Goal: Contribute content: Add original content to the website for others to see

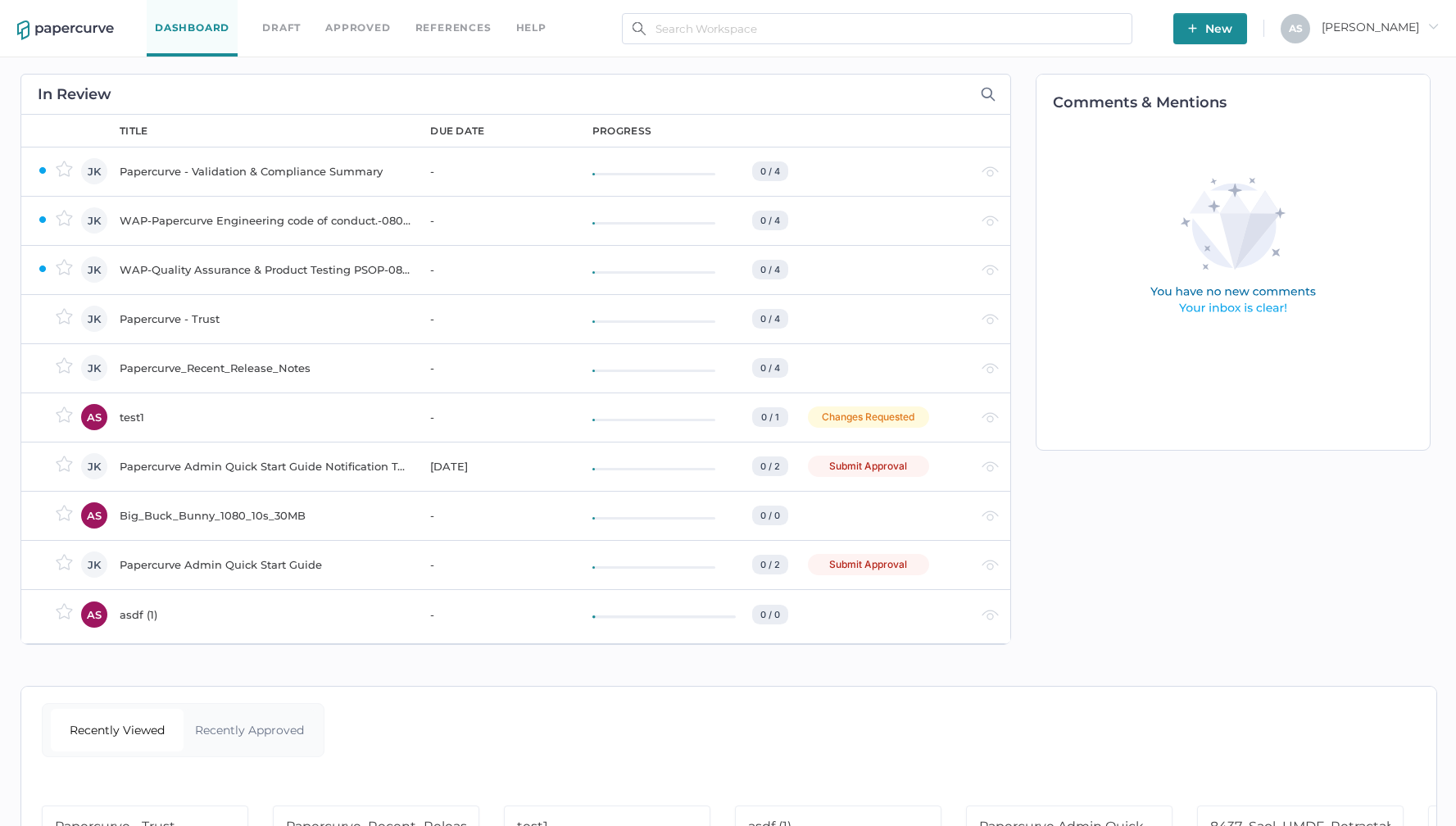
click at [1376, 27] on span "[PERSON_NAME]" at bounding box center [1380, 26] width 117 height 15
click at [1364, 59] on span "Workspace" at bounding box center [1354, 63] width 138 height 31
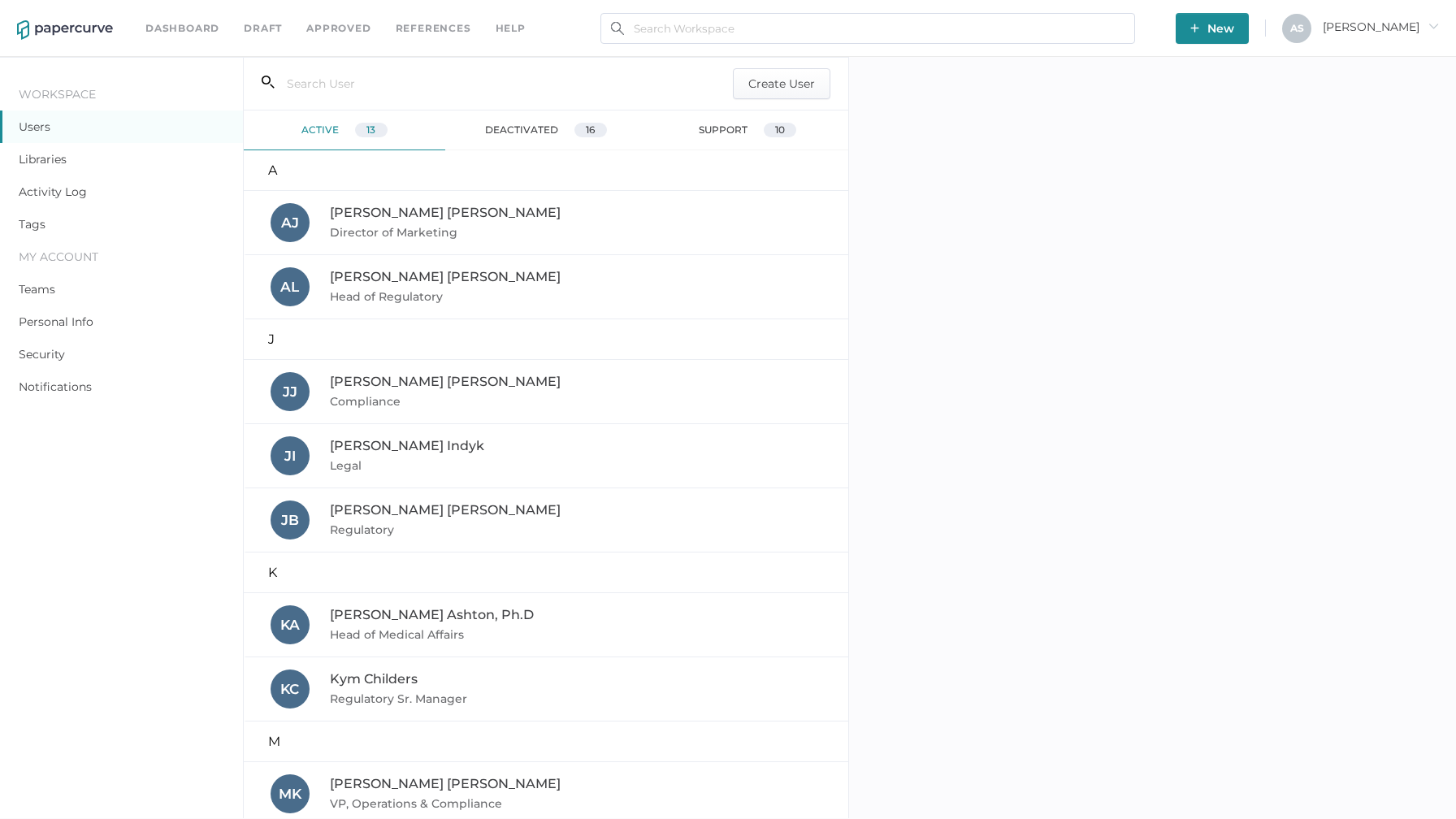
click at [56, 157] on link "Libraries" at bounding box center [43, 159] width 48 height 15
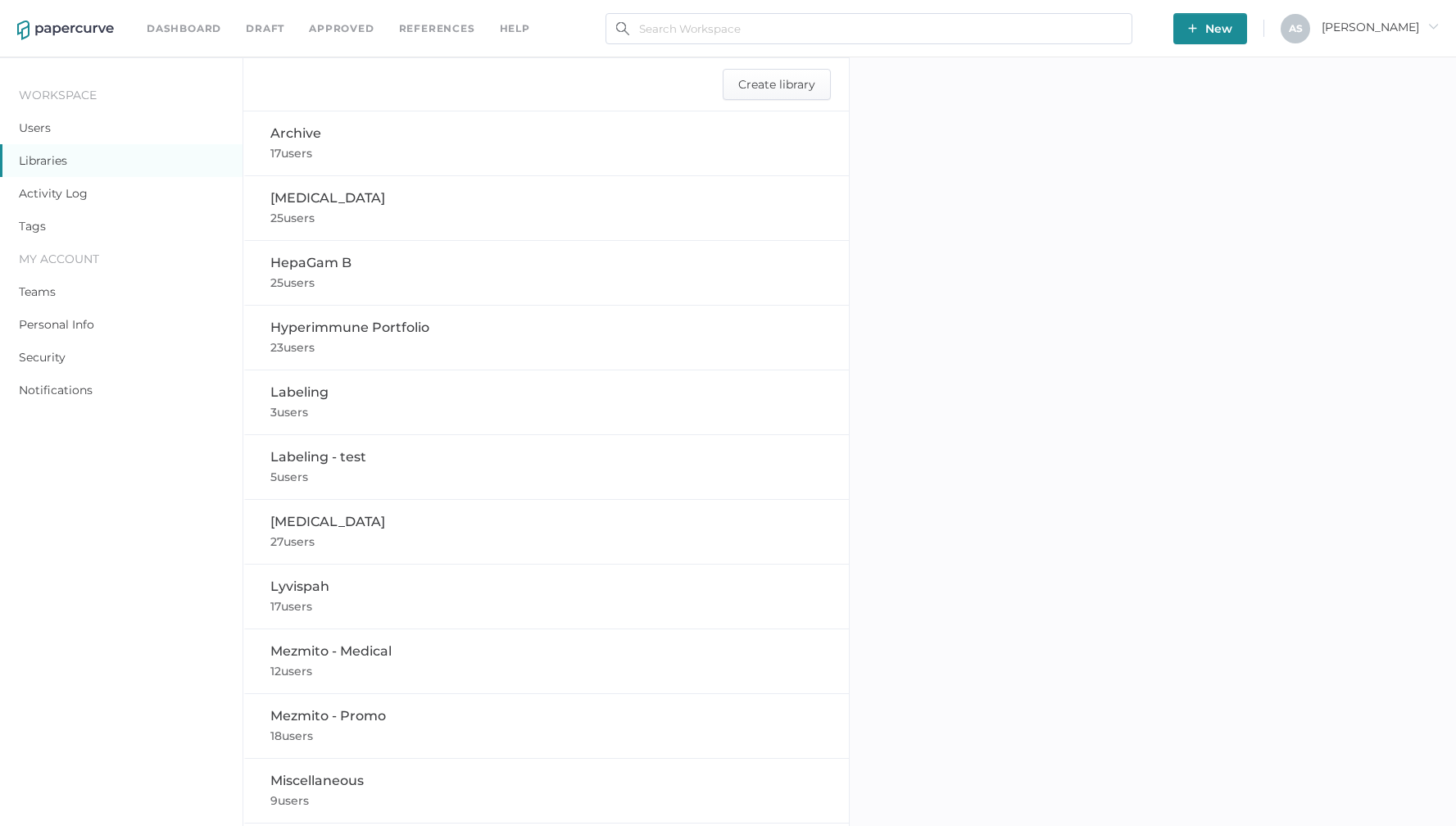
click at [385, 402] on div "Labeling 3 users" at bounding box center [546, 402] width 553 height 39
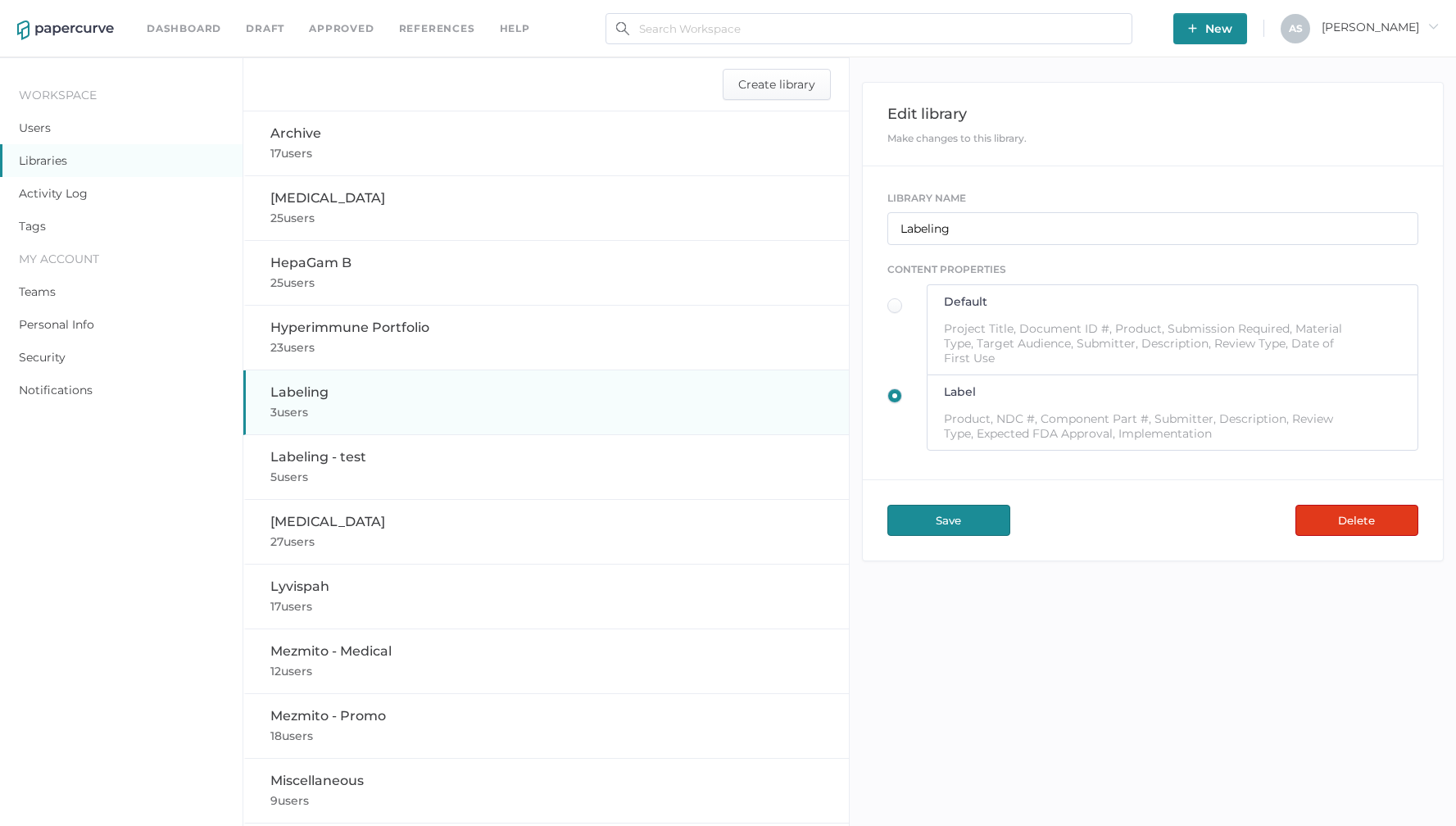
click at [101, 28] on img at bounding box center [65, 30] width 97 height 20
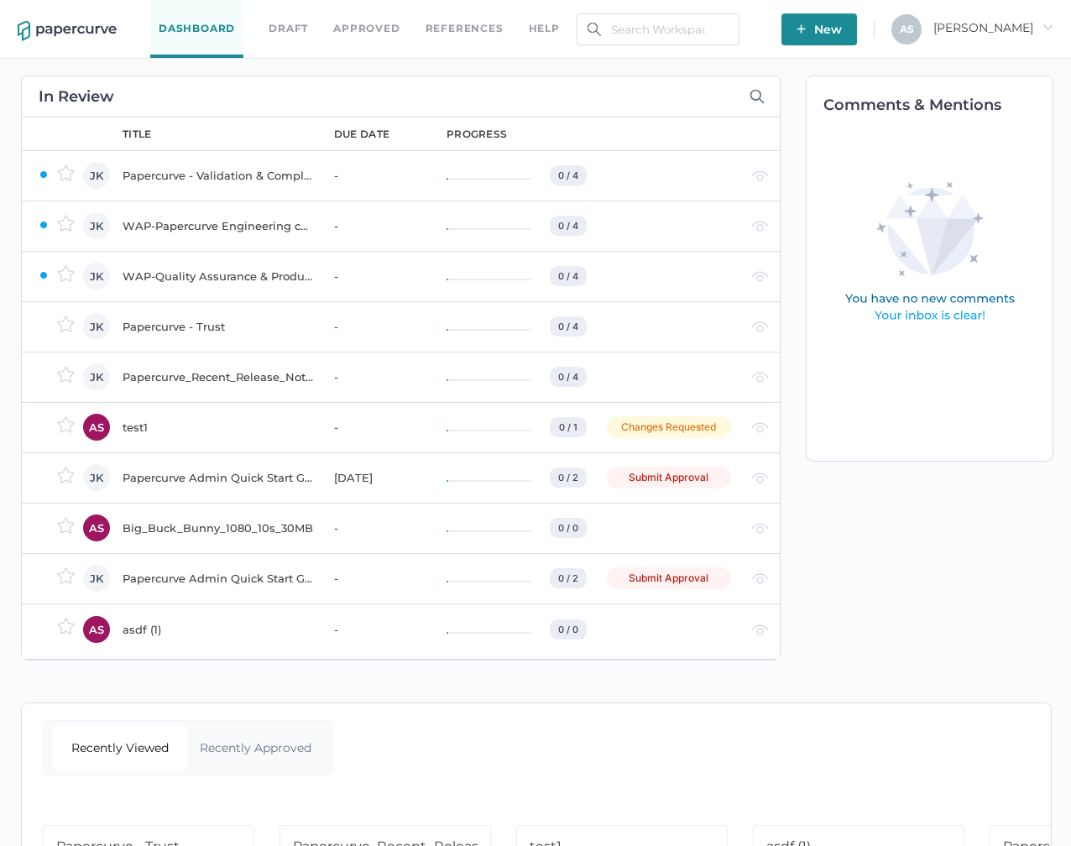
click at [600, 89] on div "In Review" at bounding box center [401, 97] width 760 height 42
click at [841, 516] on div "Comments & Mentions" at bounding box center [921, 368] width 281 height 619
click at [789, 368] on div "Comments & Mentions" at bounding box center [921, 368] width 281 height 619
click at [943, 552] on div "Comments & Mentions" at bounding box center [921, 368] width 281 height 619
click at [788, 88] on div "Comments & Mentions" at bounding box center [921, 368] width 281 height 619
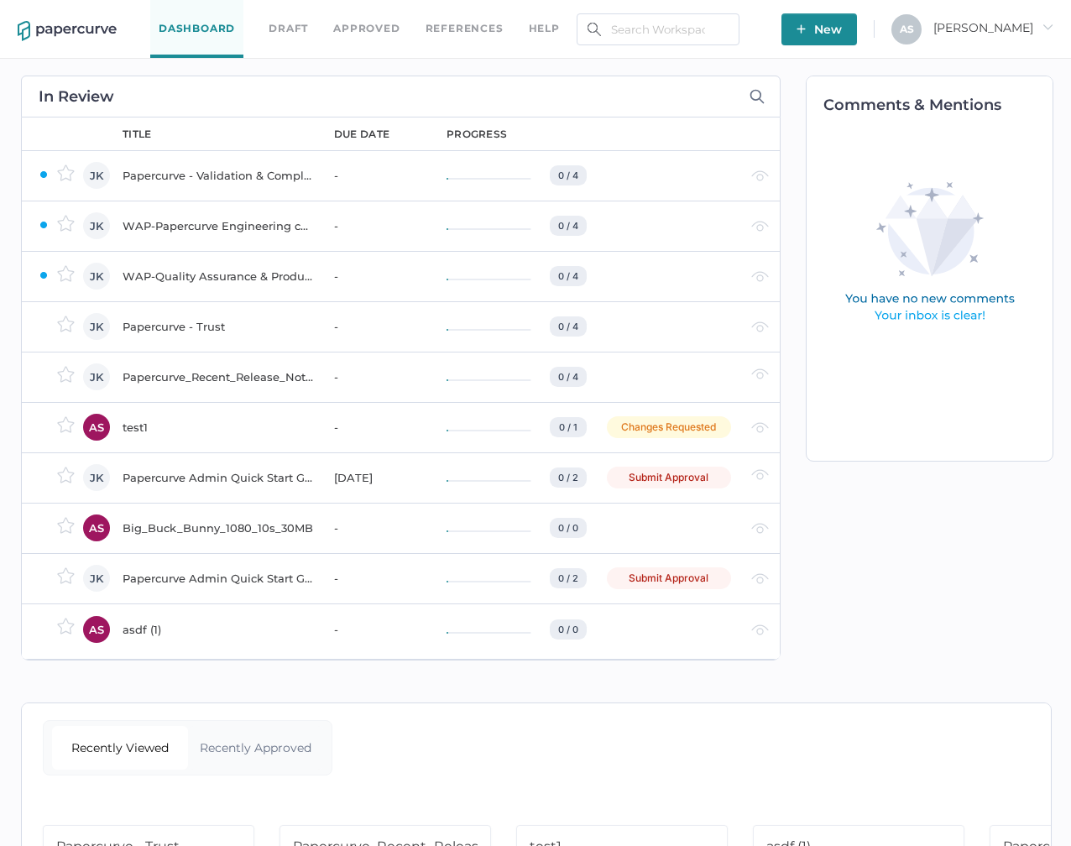
click at [791, 92] on div "Comments & Mentions" at bounding box center [921, 368] width 281 height 619
click at [965, 578] on div "Comments & Mentions" at bounding box center [921, 368] width 281 height 619
click at [989, 40] on div "A S Antonio arrow_right" at bounding box center [972, 29] width 162 height 30
click at [994, 29] on span "Antonio arrow_right" at bounding box center [993, 27] width 120 height 15
click at [980, 59] on span "Workspace" at bounding box center [967, 65] width 141 height 32
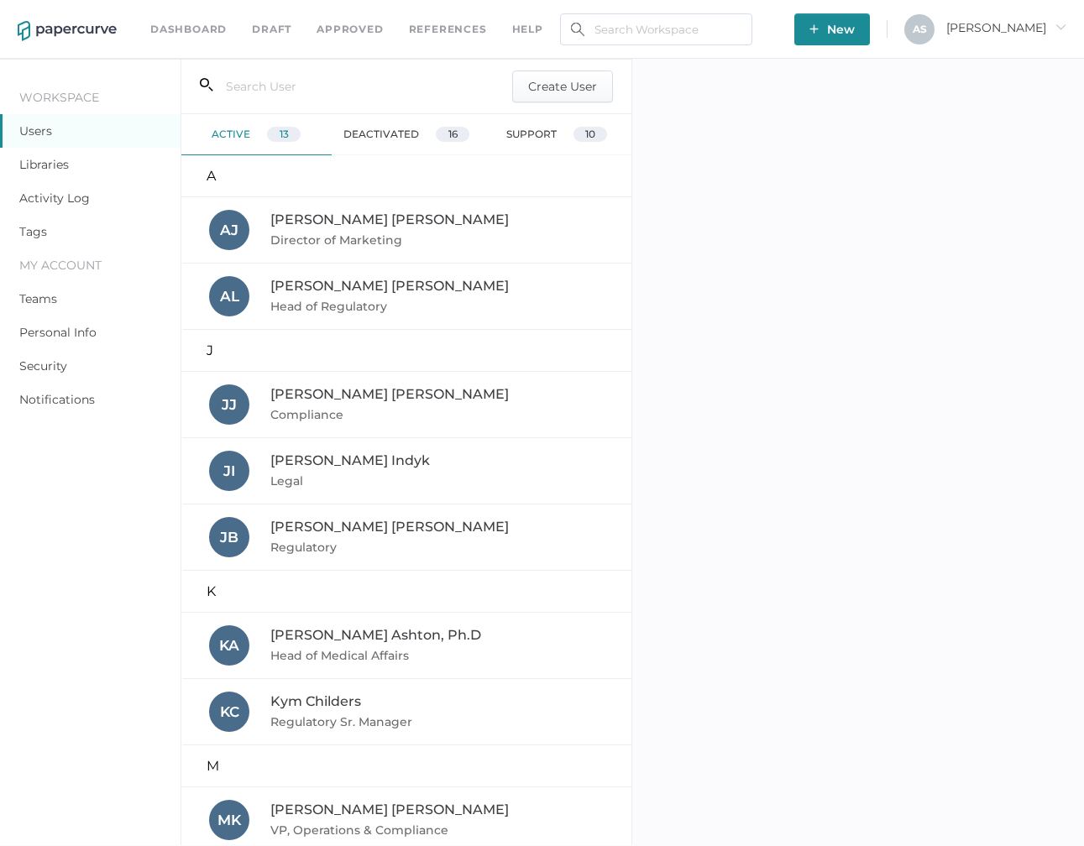
click at [42, 157] on link "Libraries" at bounding box center [44, 164] width 50 height 15
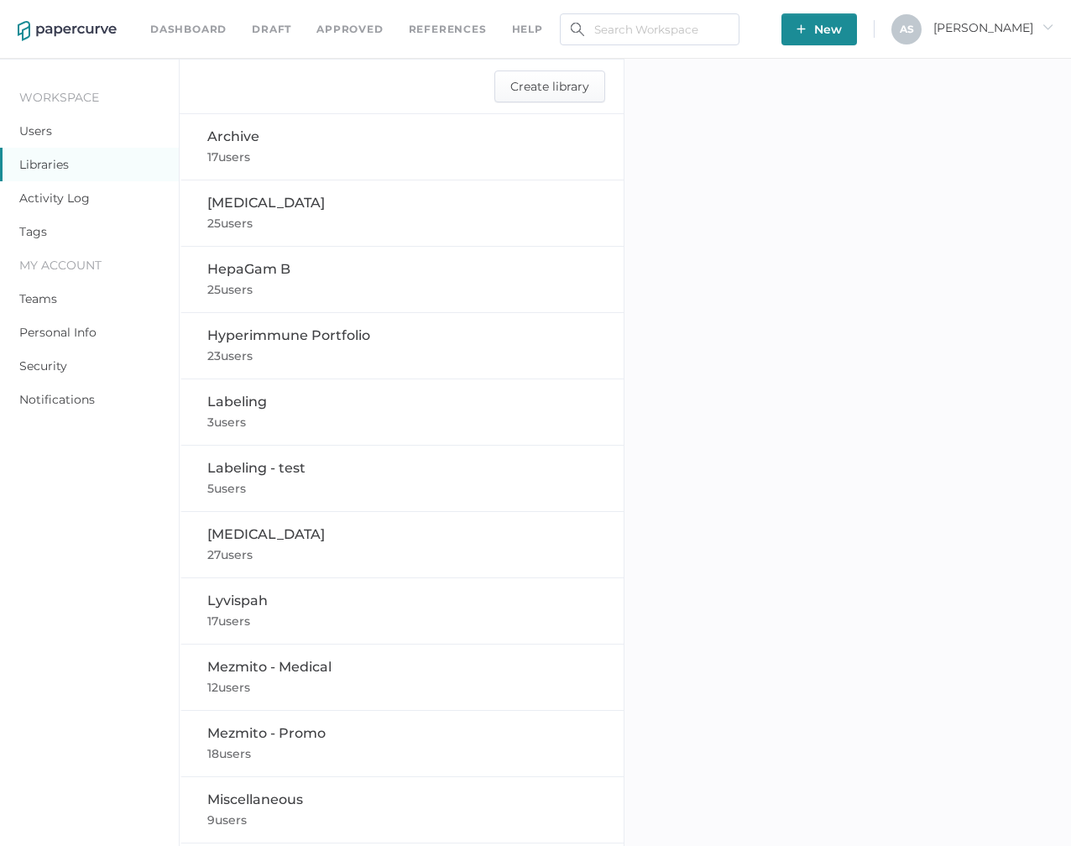
click at [329, 398] on div "Labeling 3 users" at bounding box center [403, 412] width 392 height 40
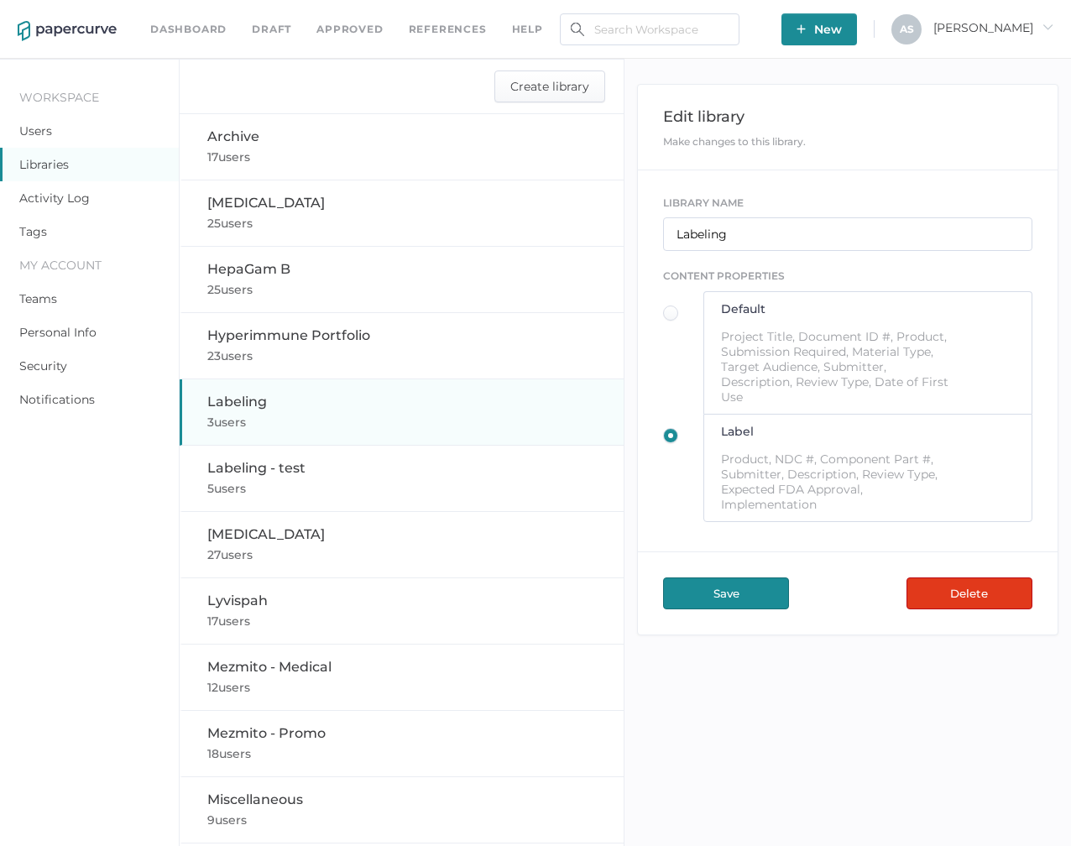
click at [676, 320] on label at bounding box center [675, 360] width 24 height 108
click at [667, 308] on input "radio" at bounding box center [667, 308] width 0 height 0
click at [673, 438] on label at bounding box center [675, 475] width 24 height 94
click at [667, 431] on input "radio" at bounding box center [667, 431] width 0 height 0
click at [771, 593] on button "Save" at bounding box center [726, 594] width 126 height 32
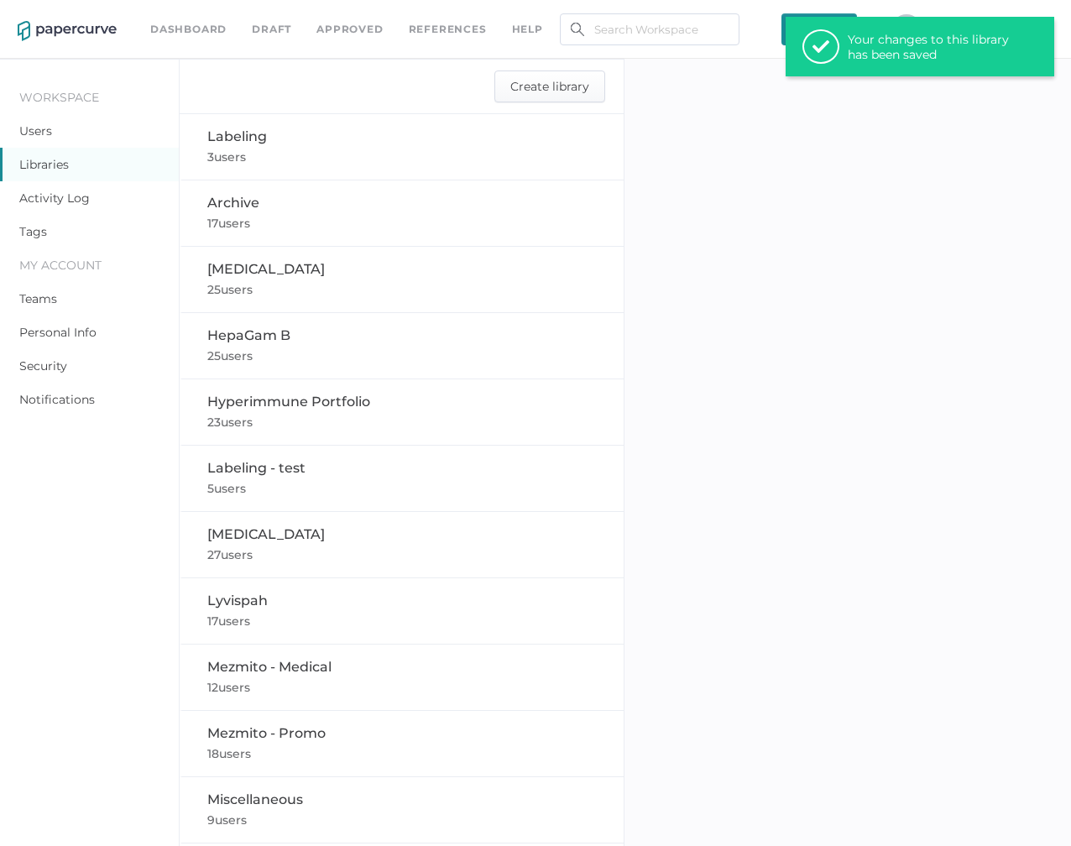
click at [836, 62] on div "check Your changes to this library has been saved" at bounding box center [920, 47] width 269 height 60
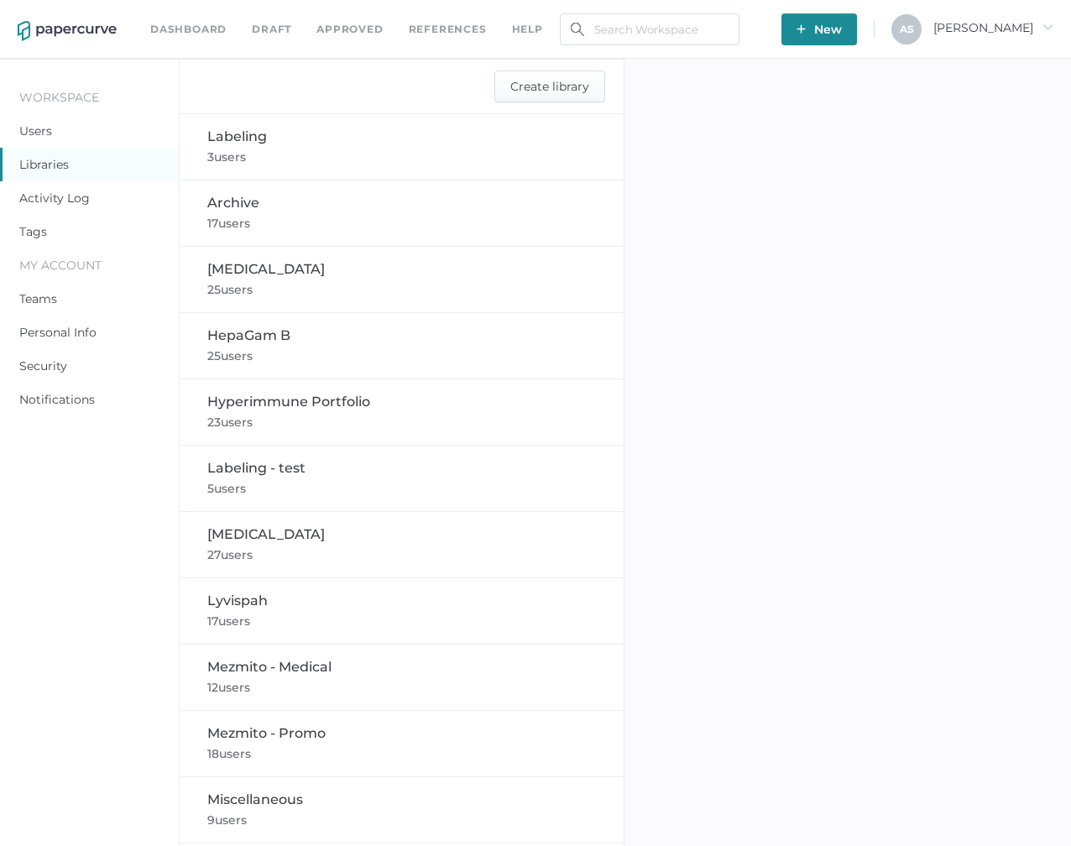
click at [842, 24] on span "New" at bounding box center [819, 29] width 45 height 32
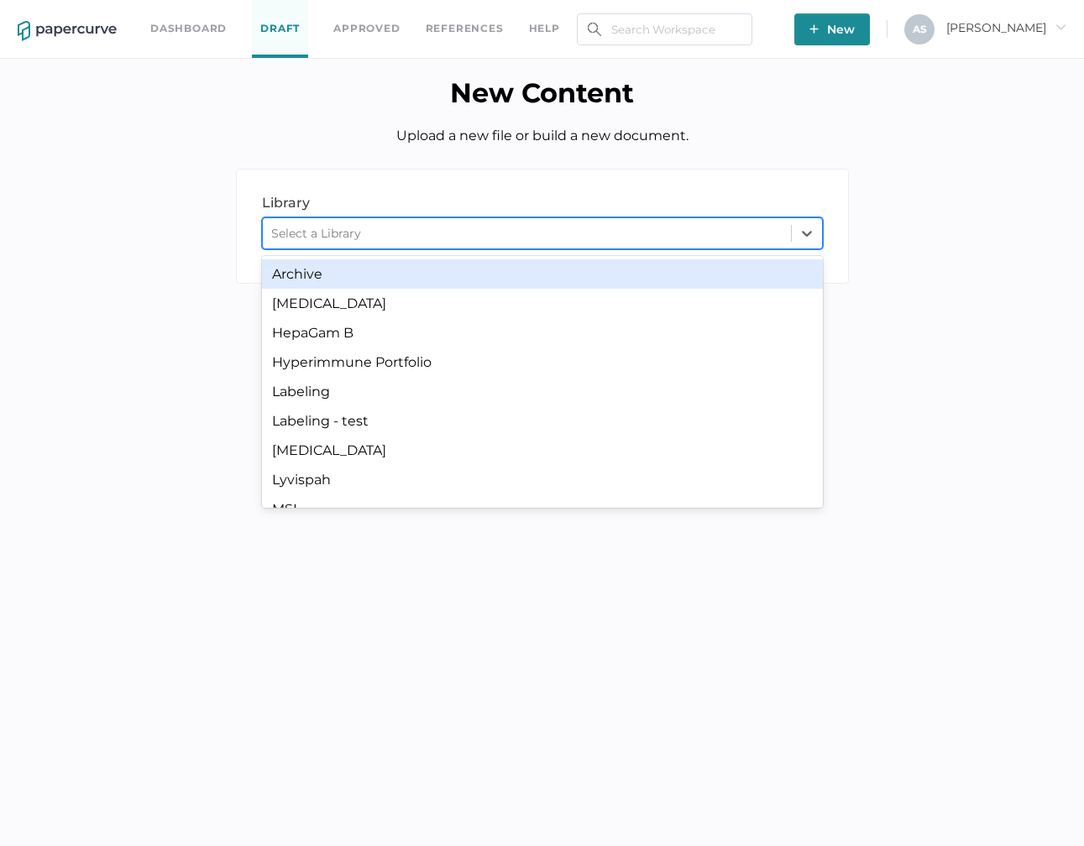
click at [527, 237] on div "Select a Library" at bounding box center [527, 233] width 528 height 25
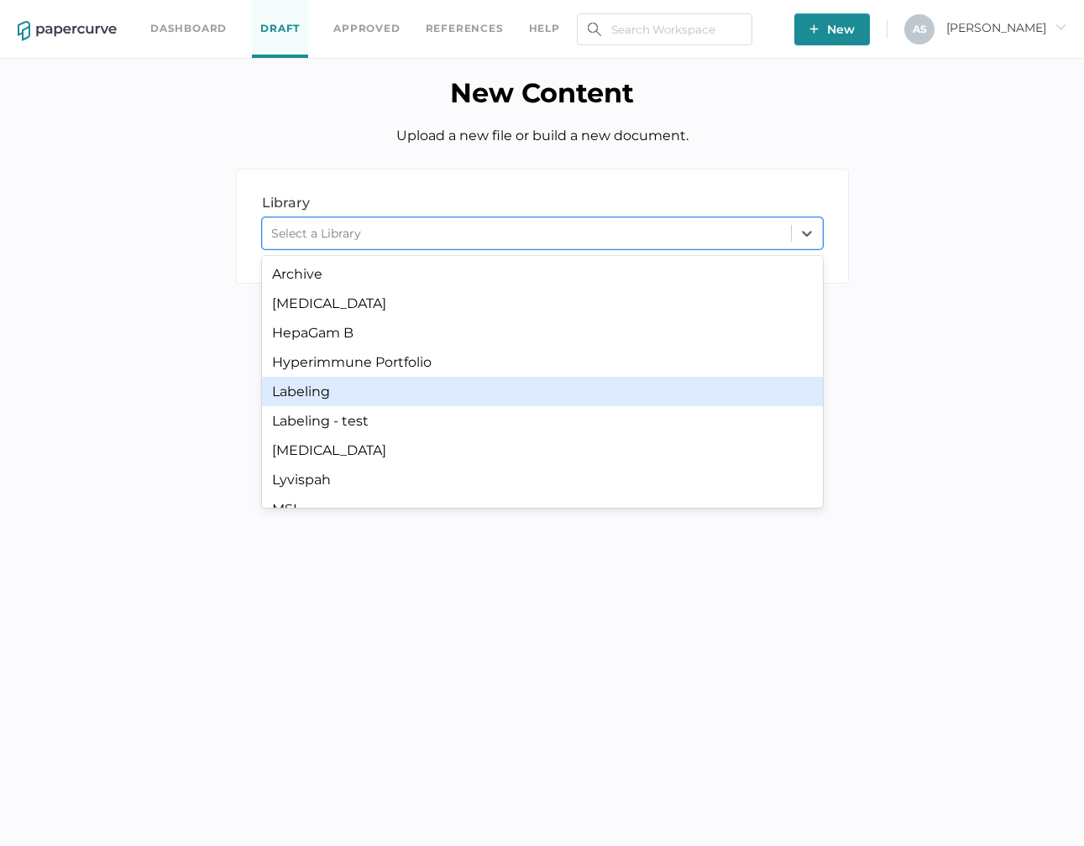
click at [523, 382] on div "Labeling" at bounding box center [542, 391] width 561 height 29
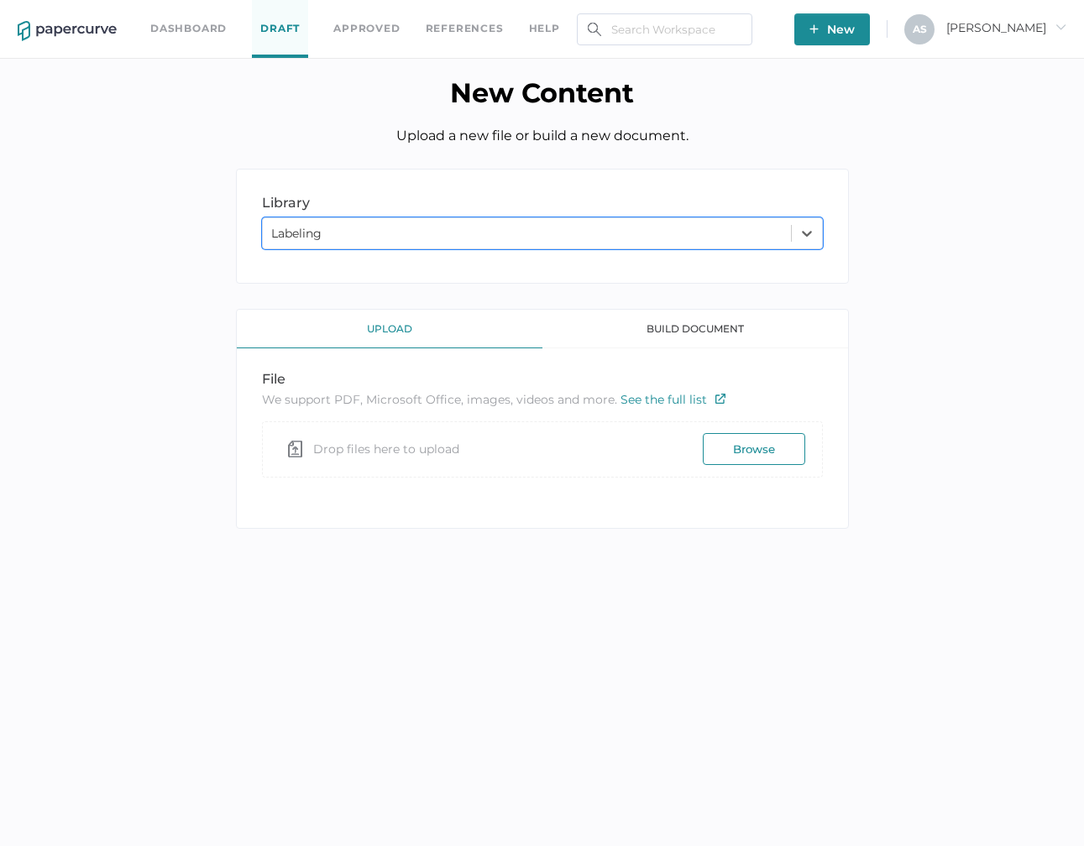
click at [708, 445] on button "Browse" at bounding box center [754, 449] width 102 height 32
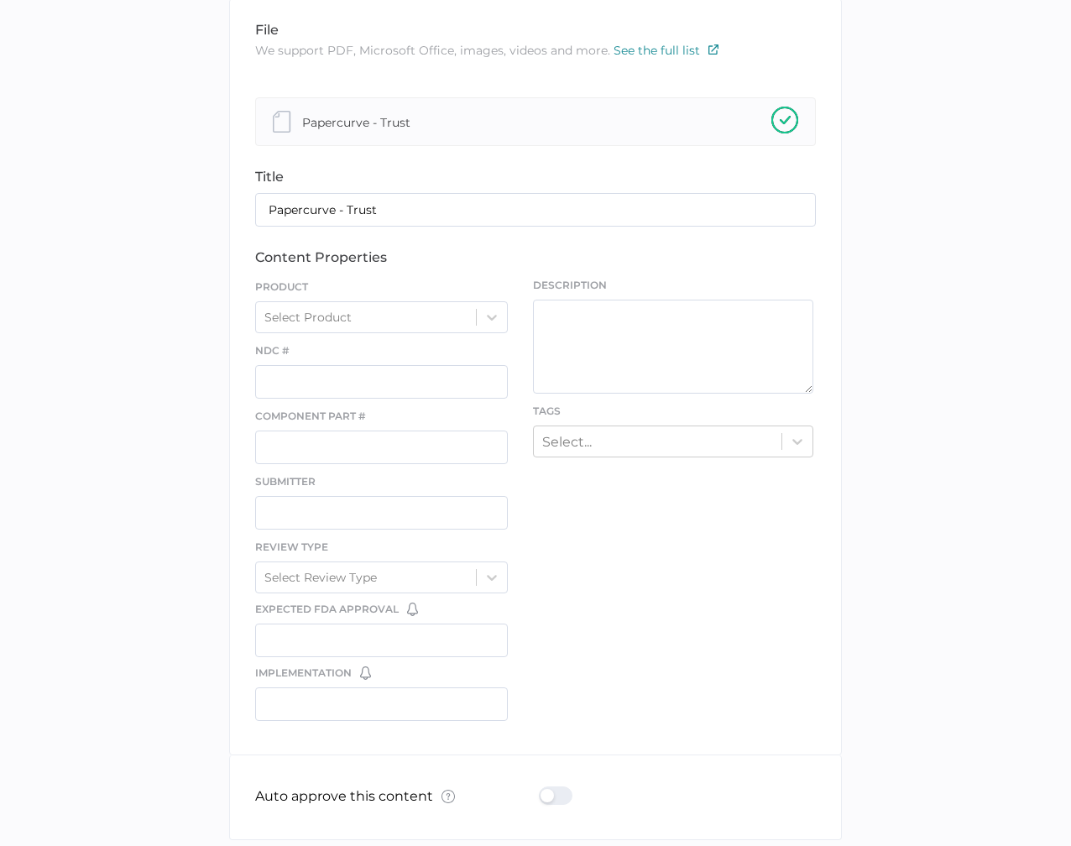
scroll to position [386, 0]
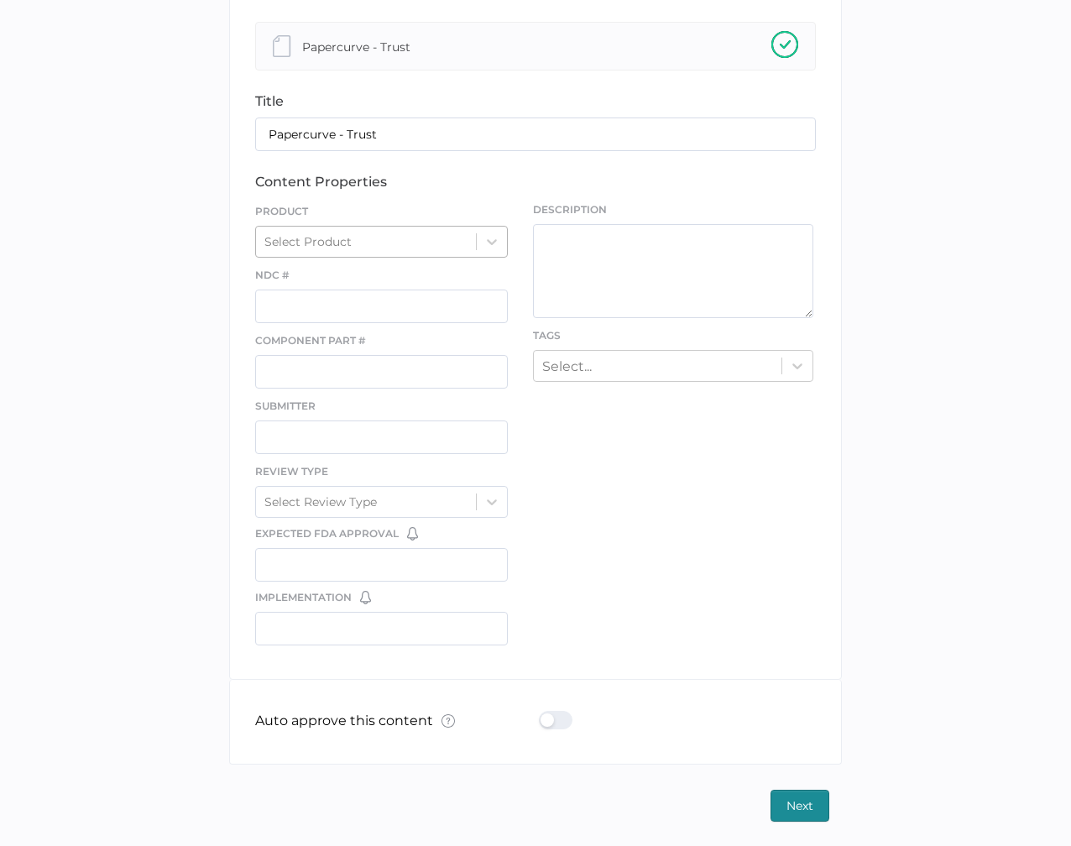
click at [465, 241] on div "Select Product" at bounding box center [366, 241] width 220 height 25
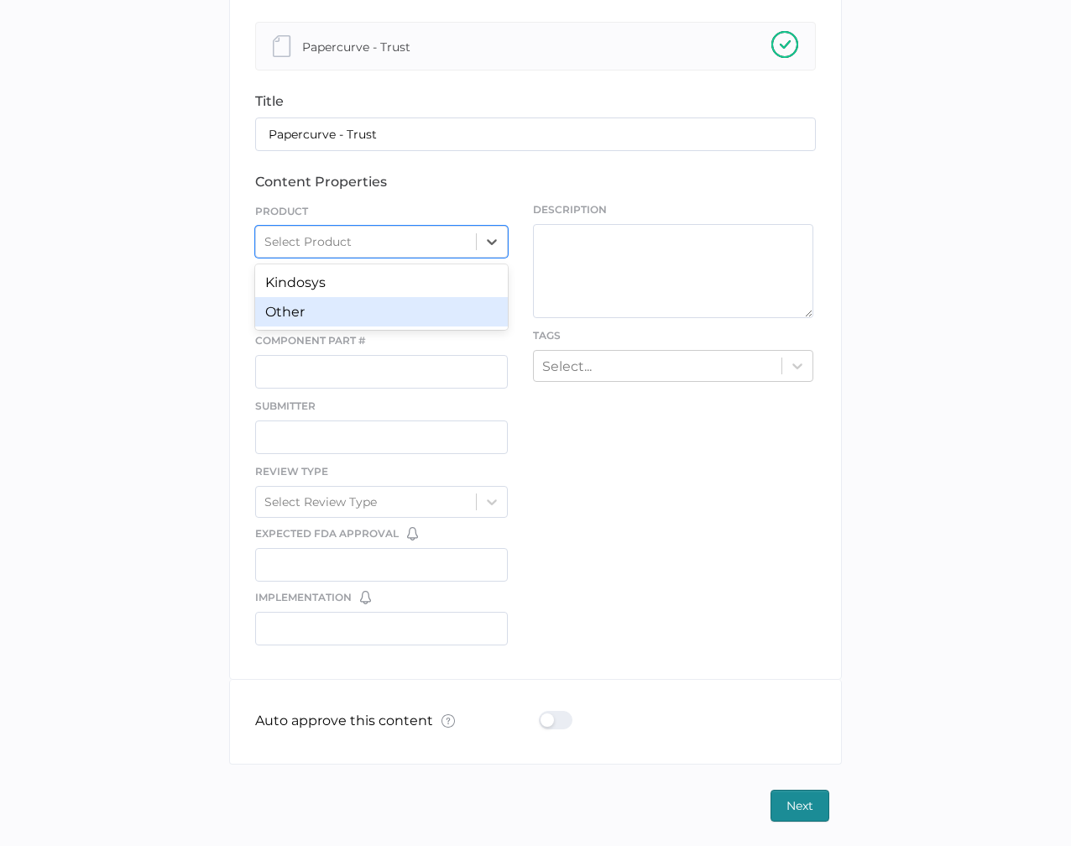
click at [167, 301] on div "library LIBRARY Labeling file We support PDF, Microsoft Office, images, videos …" at bounding box center [536, 302] width 1046 height 1039
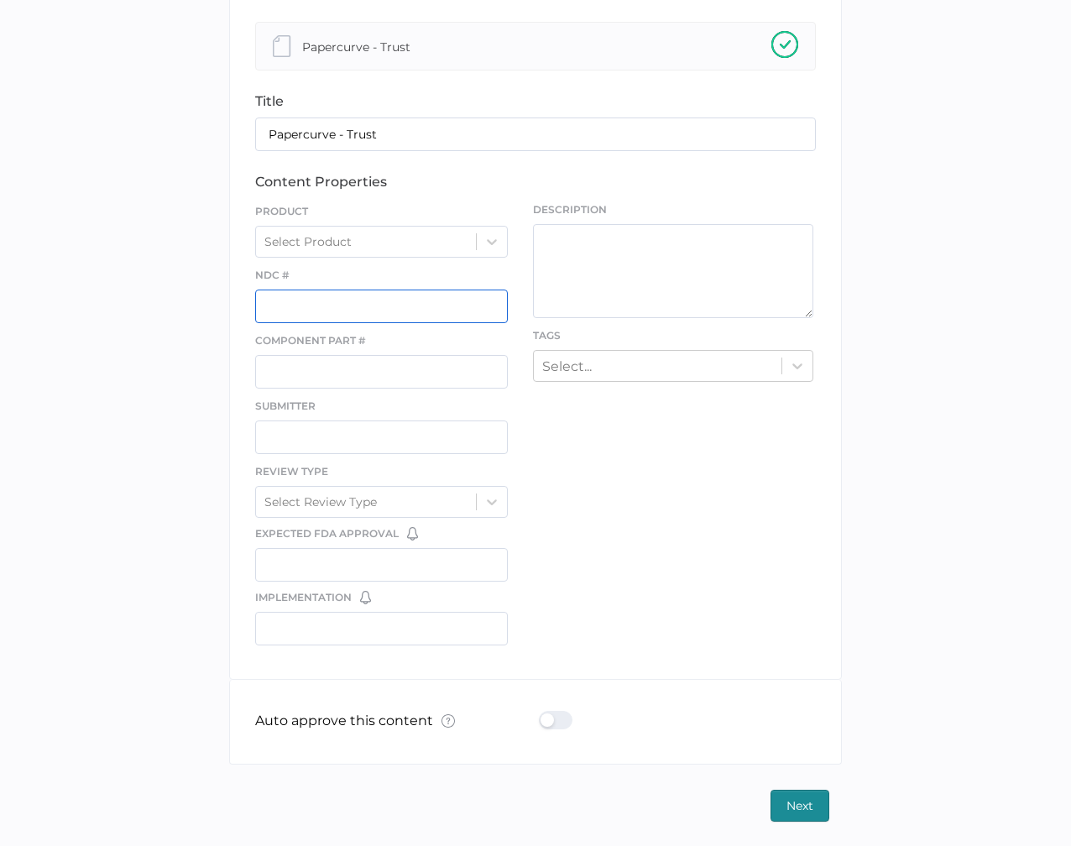
click at [337, 307] on input "text" at bounding box center [381, 307] width 253 height 34
click at [342, 364] on input "text" at bounding box center [381, 372] width 253 height 34
click at [342, 312] on input "text" at bounding box center [381, 307] width 253 height 34
click at [378, 363] on input "text" at bounding box center [381, 372] width 253 height 34
click at [389, 322] on input "text" at bounding box center [381, 307] width 253 height 34
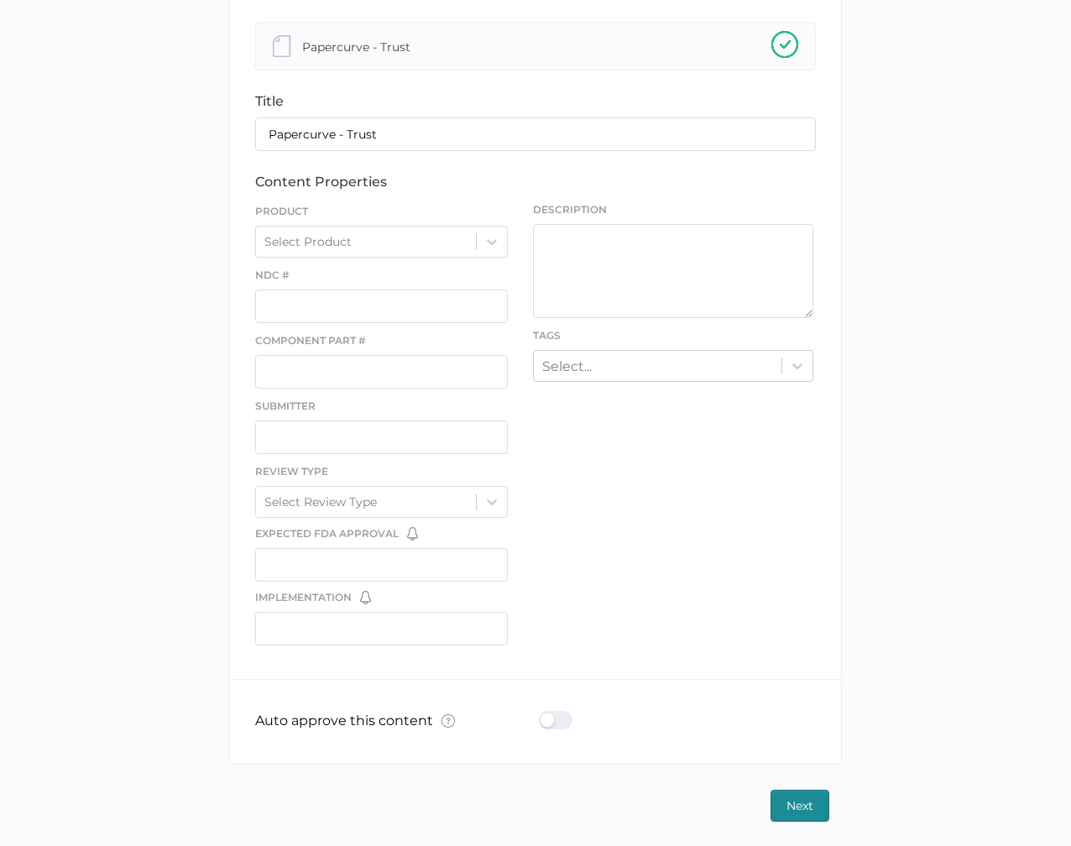
click at [395, 333] on div "Component Part #" at bounding box center [381, 360] width 253 height 57
click at [433, 437] on input "text" at bounding box center [381, 438] width 253 height 34
click at [384, 491] on div "Select Review Type" at bounding box center [366, 501] width 220 height 25
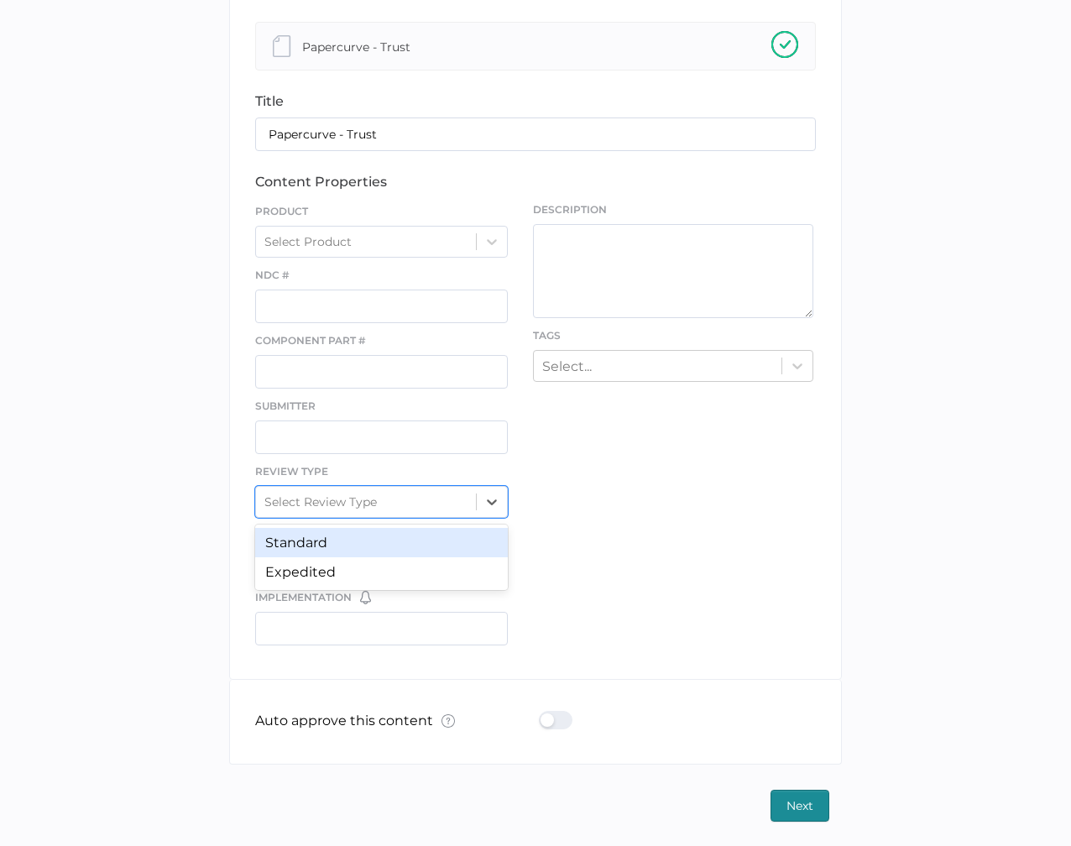
click at [605, 501] on div "file We support PDF, Microsoft Office, images, videos and more. See the full li…" at bounding box center [535, 301] width 613 height 757
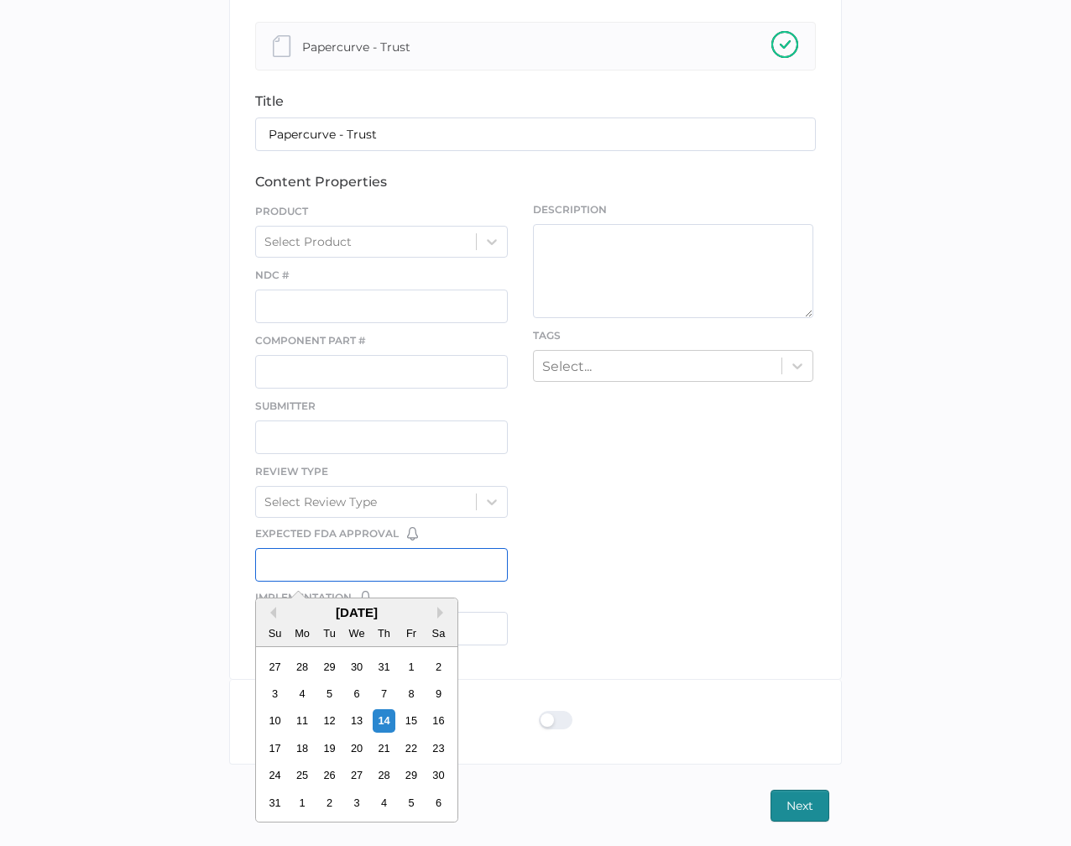
click at [489, 563] on input "text" at bounding box center [381, 565] width 253 height 34
click at [549, 604] on div "file We support PDF, Microsoft Office, images, videos and more. See the full li…" at bounding box center [535, 301] width 613 height 757
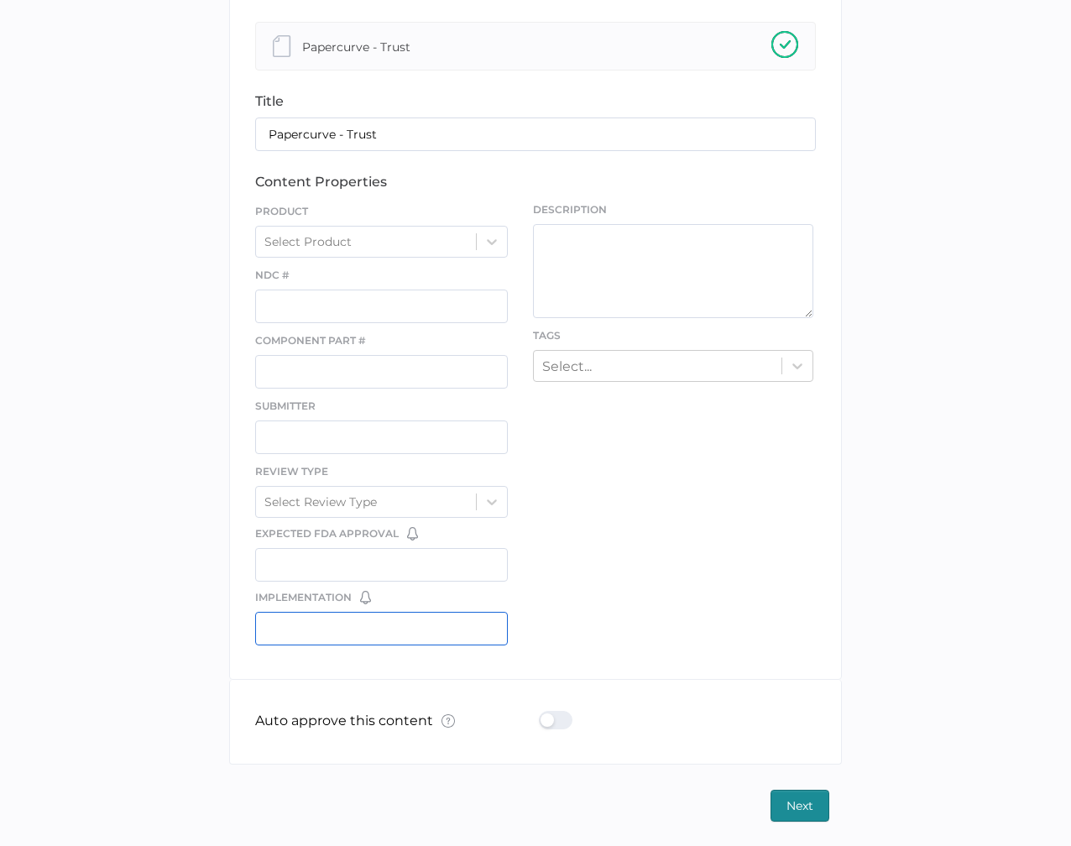
click at [460, 635] on input "text" at bounding box center [381, 629] width 253 height 34
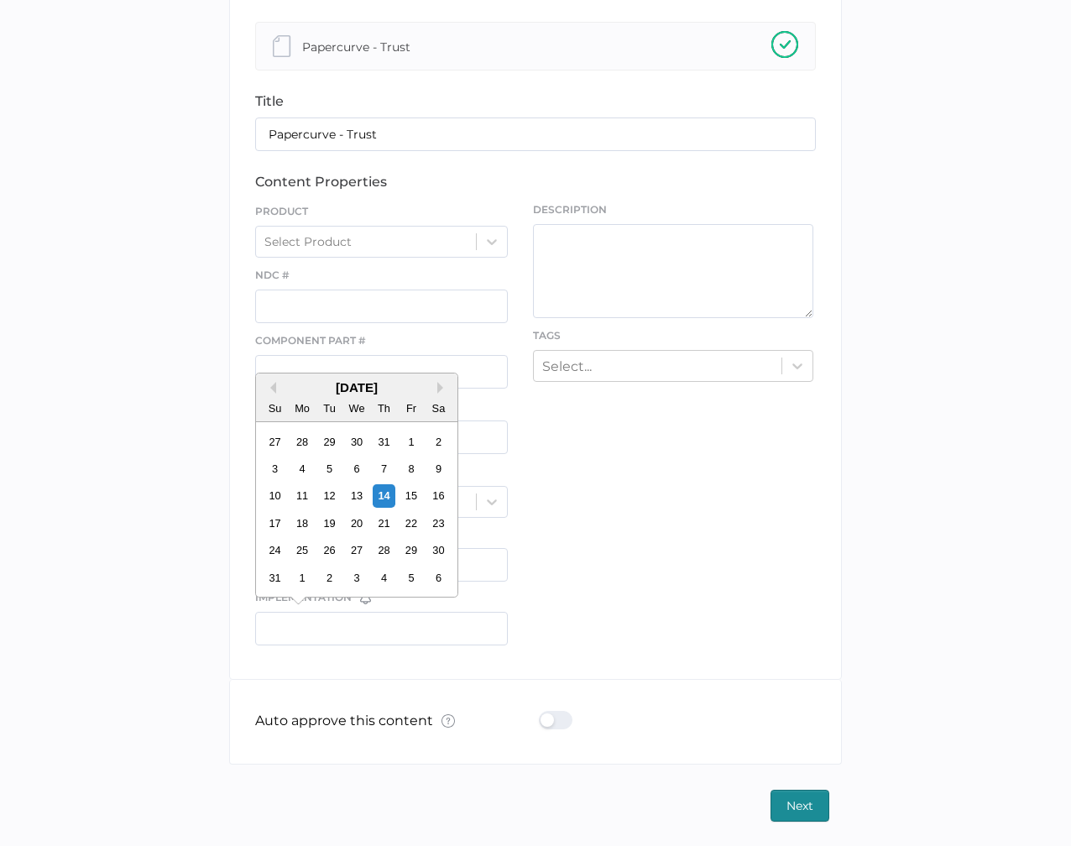
click at [693, 530] on div "file We support PDF, Microsoft Office, images, videos and more. See the full li…" at bounding box center [535, 301] width 613 height 757
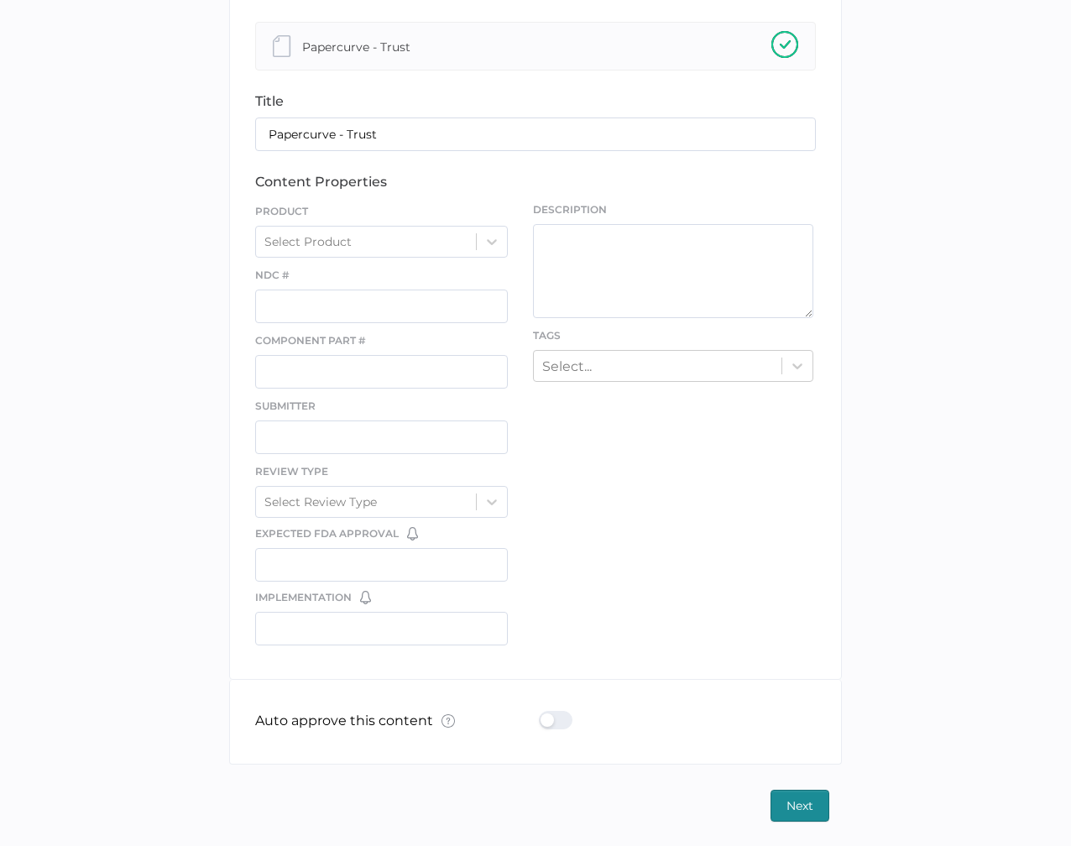
click at [618, 433] on div "file We support PDF, Microsoft Office, images, videos and more. See the full li…" at bounding box center [535, 301] width 613 height 757
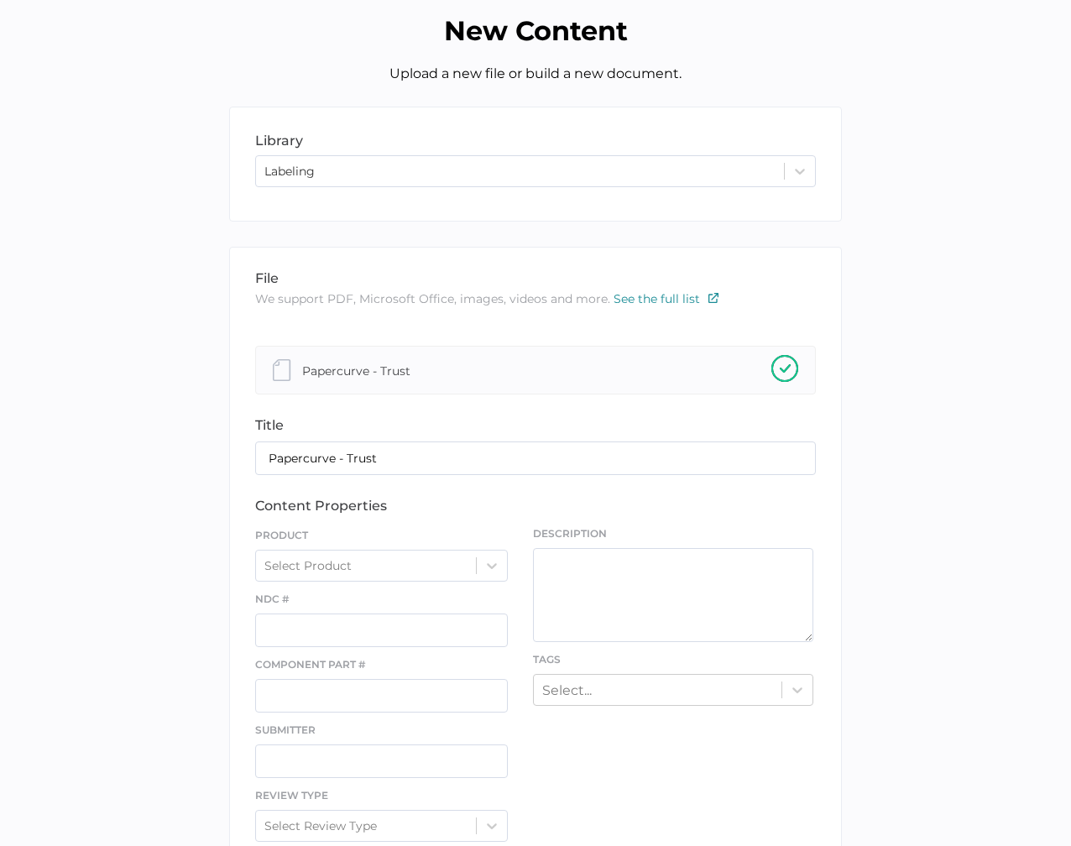
scroll to position [0, 0]
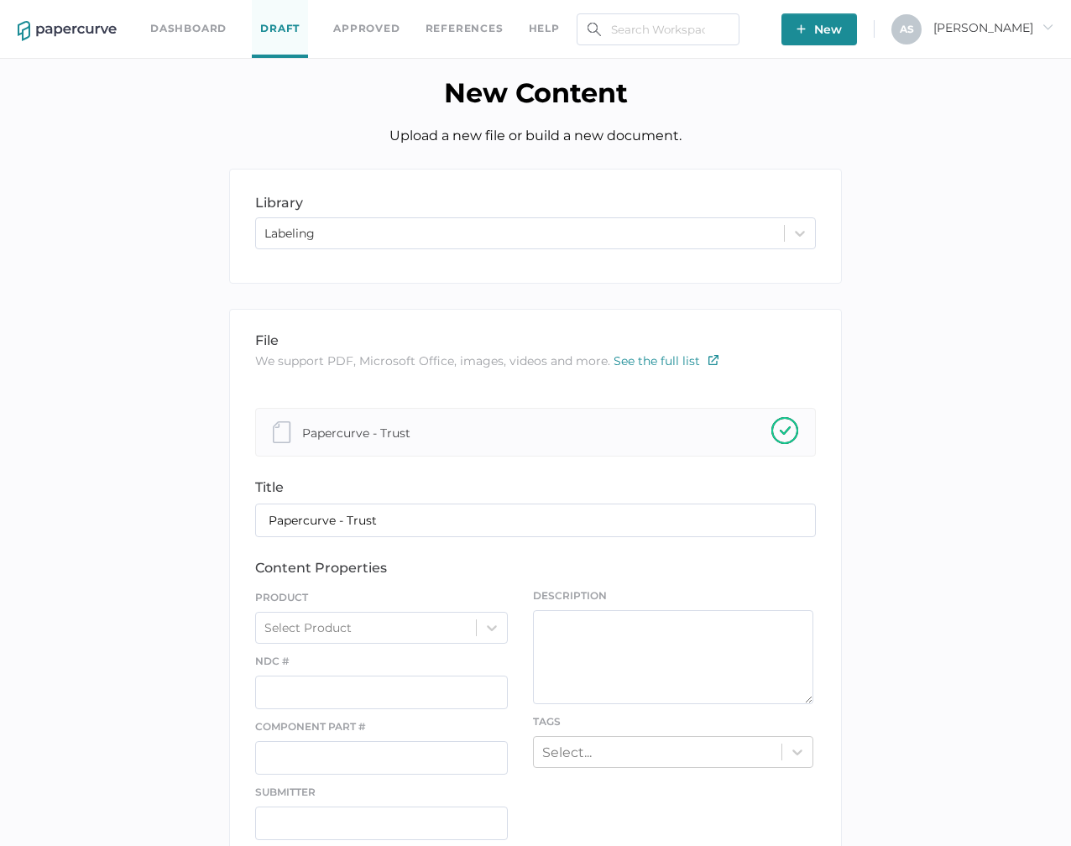
click at [197, 50] on div "Dashboard Draft Approved References help" at bounding box center [367, 29] width 435 height 58
click at [189, 29] on link "Dashboard" at bounding box center [188, 28] width 76 height 18
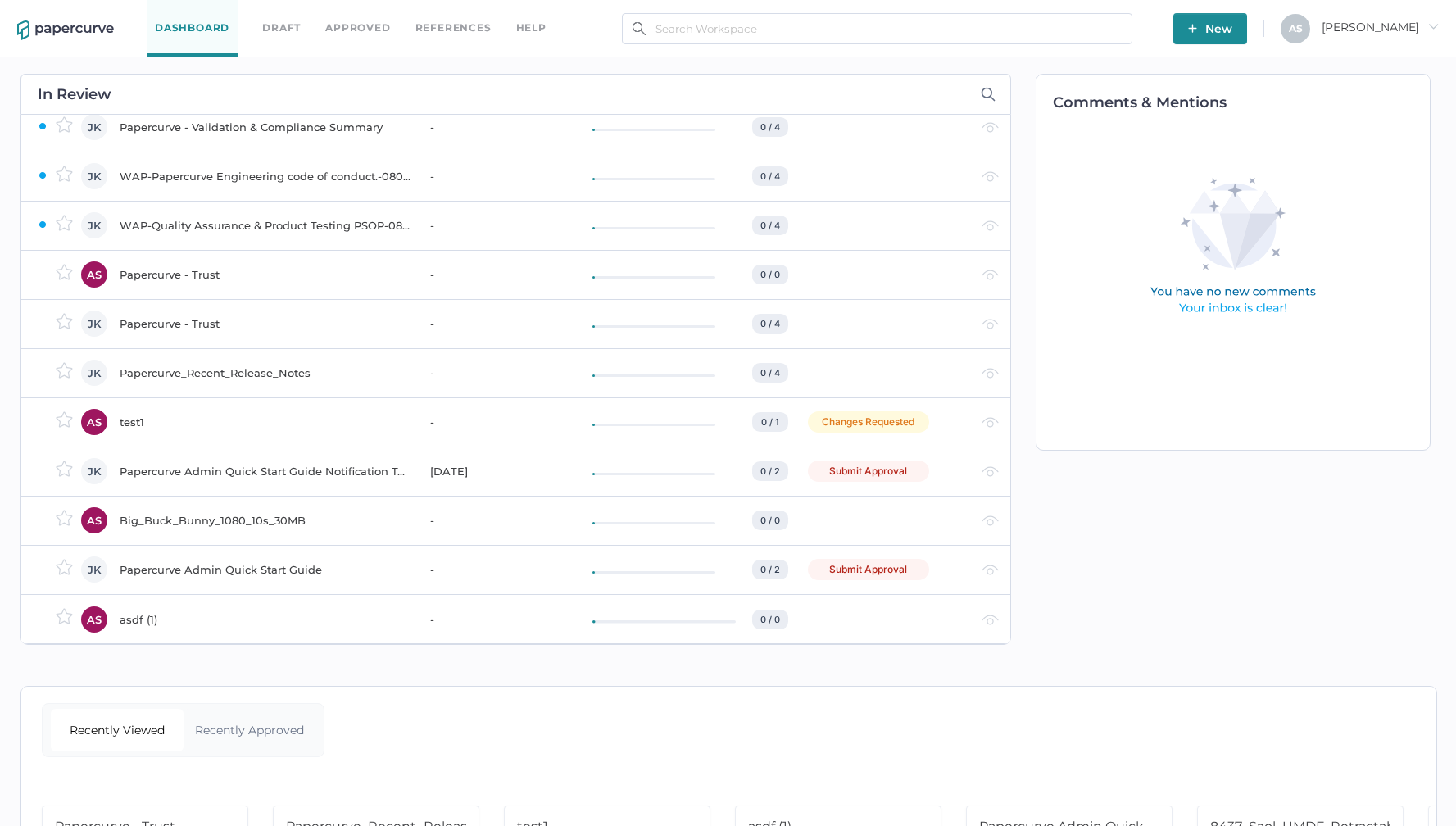
click at [834, 63] on div "In Review owner JK JK JK AS JK JK AS JK AS JK AS title due date progress Paperc…" at bounding box center [511, 359] width 998 height 604
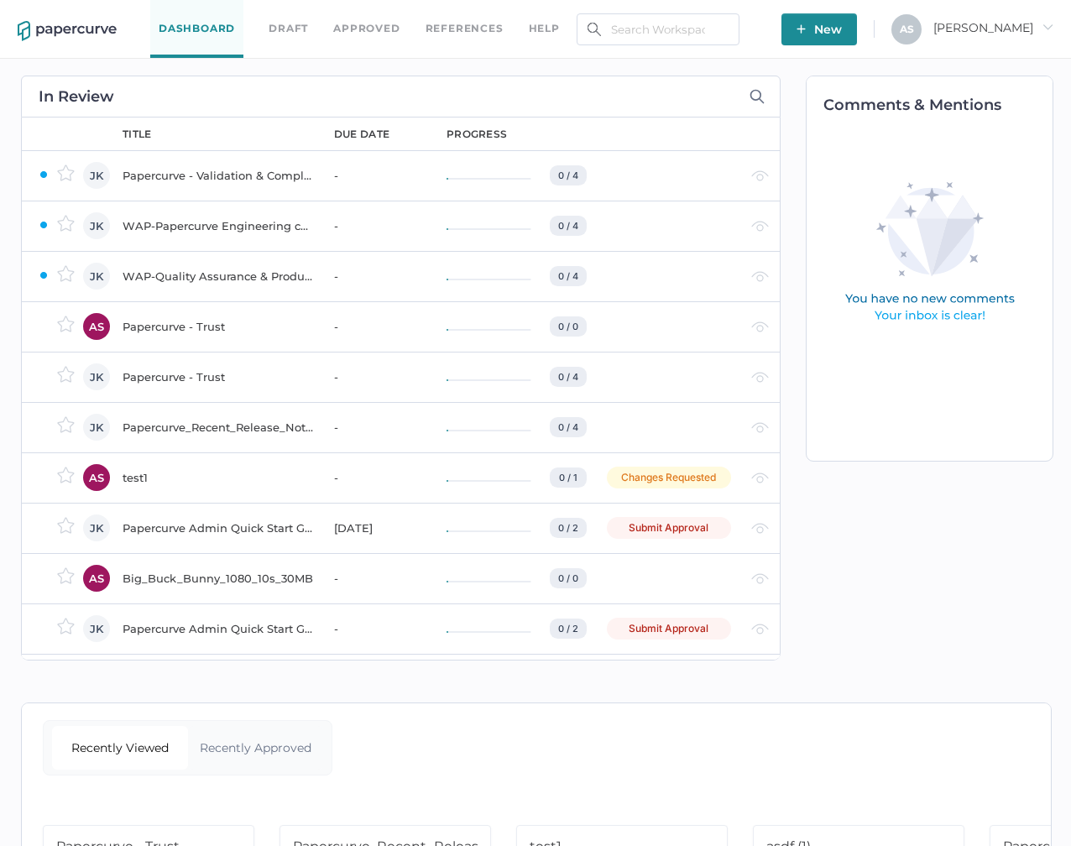
scroll to position [45, 0]
